Goal: Find specific page/section: Find specific page/section

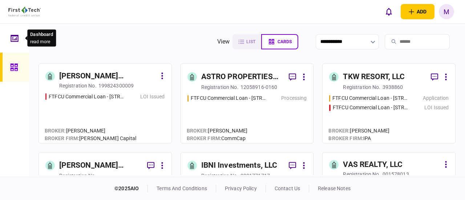
click at [19, 40] on div at bounding box center [17, 38] width 12 height 29
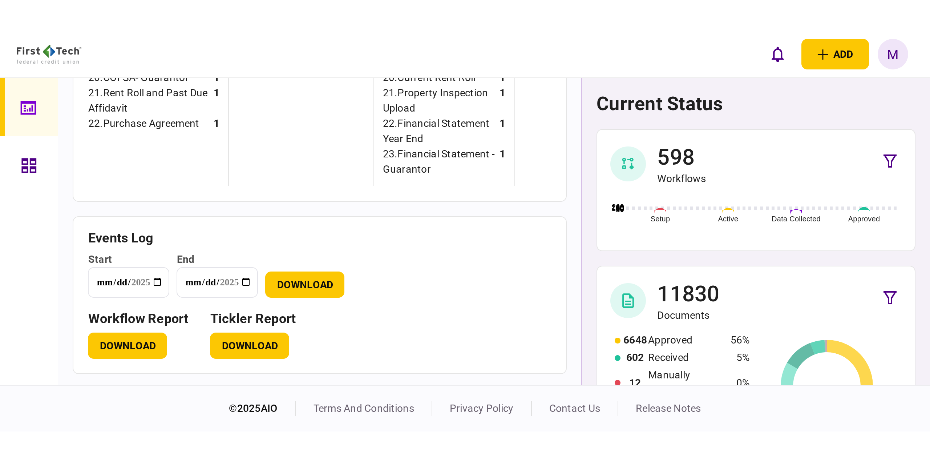
scroll to position [516, 0]
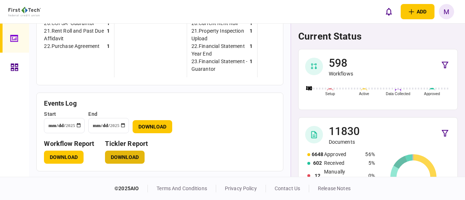
click at [113, 153] on button "Download" at bounding box center [125, 157] width 40 height 13
click at [15, 65] on icon at bounding box center [14, 67] width 7 height 7
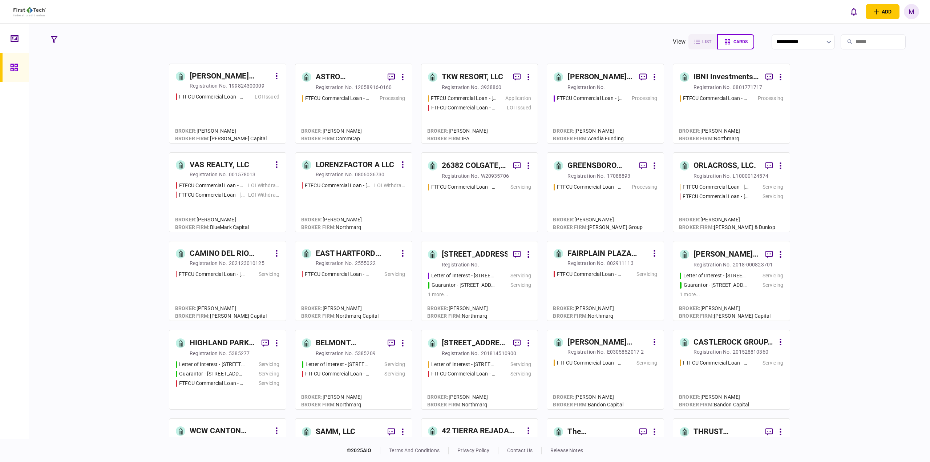
click at [464, 200] on div "FTFCU Commercial Loan - [STREET_ADDRESS] Servicing" at bounding box center [479, 204] width 103 height 42
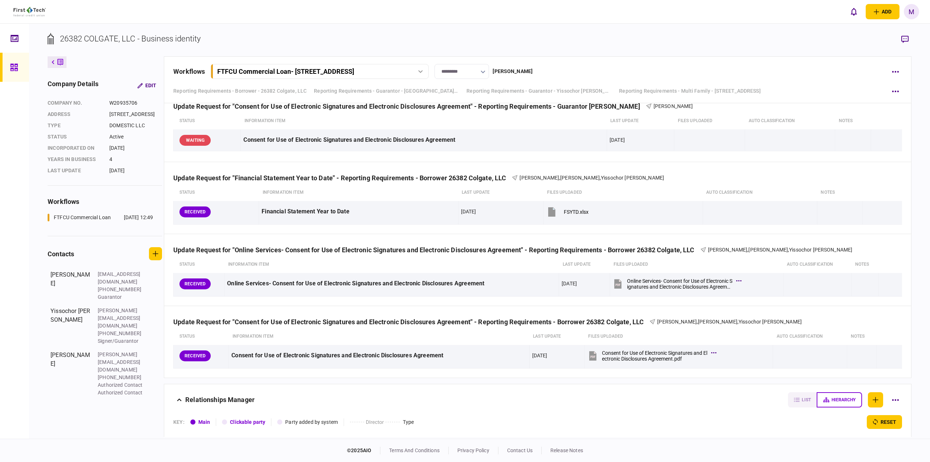
scroll to position [1452, 0]
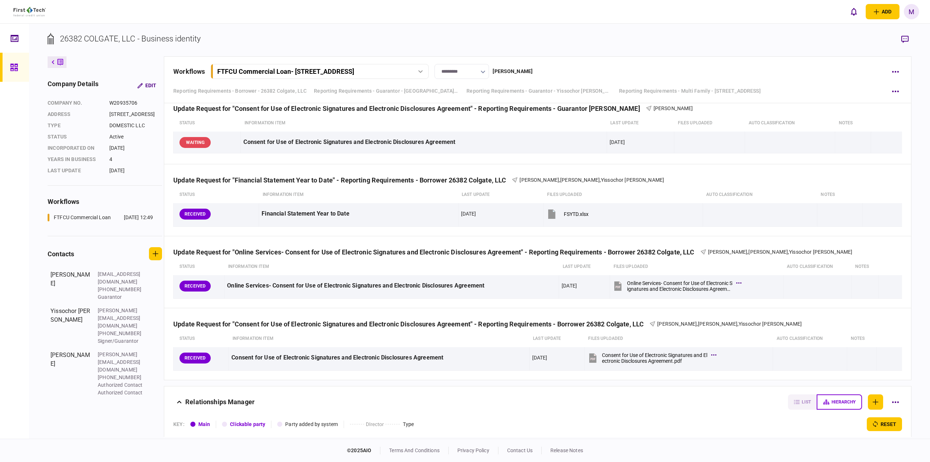
click at [464, 200] on div "26382 COLGATE, LLC - Business identity company details Edit company no. W209357…" at bounding box center [479, 231] width 901 height 415
